Goal: Transaction & Acquisition: Purchase product/service

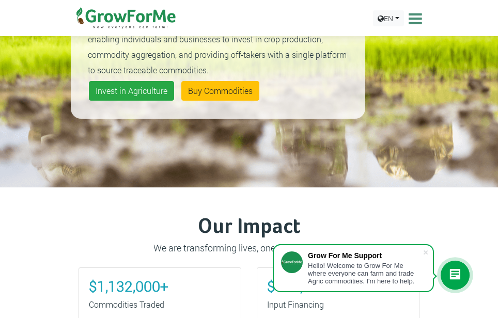
scroll to position [216, 0]
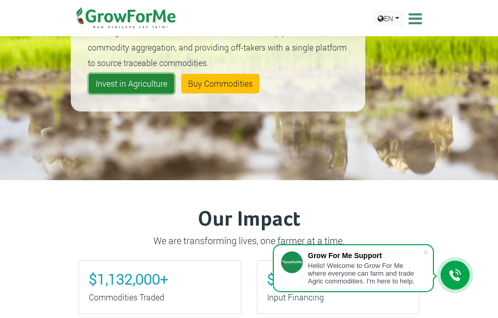
click at [127, 81] on link "Invest in Agriculture" at bounding box center [131, 84] width 85 height 20
